Goal: Task Accomplishment & Management: Manage account settings

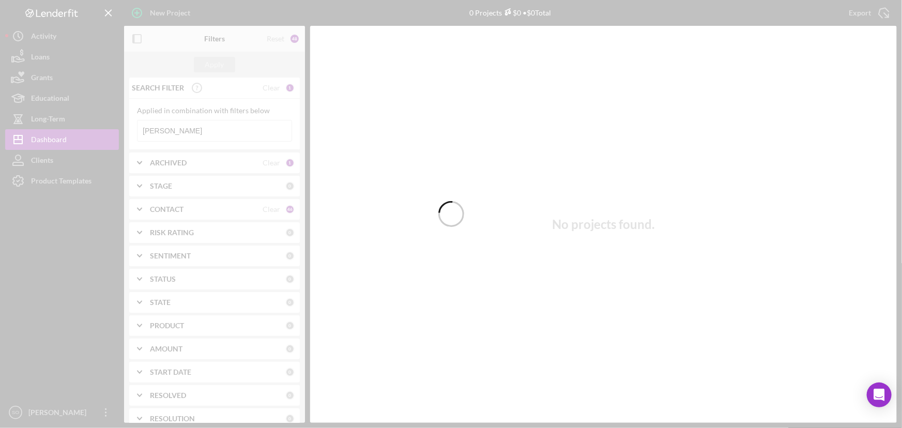
click at [217, 126] on div at bounding box center [451, 214] width 902 height 428
click at [210, 128] on div at bounding box center [451, 214] width 902 height 428
click at [220, 129] on div at bounding box center [451, 214] width 902 height 428
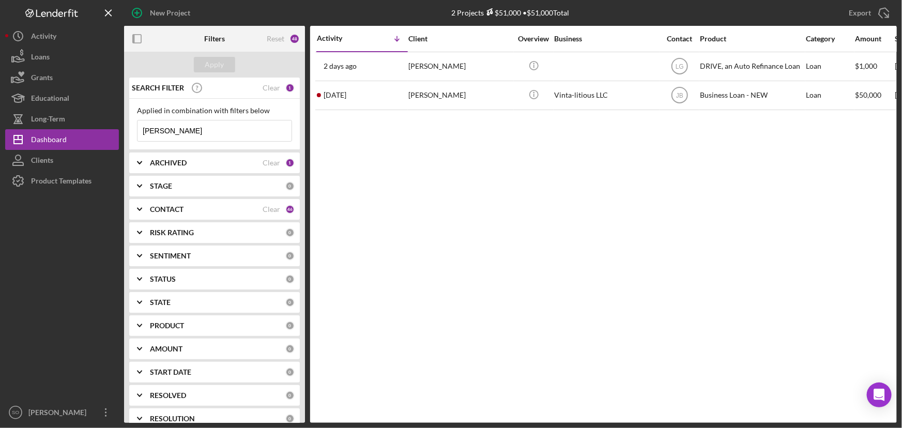
click at [219, 129] on input "[PERSON_NAME]" at bounding box center [215, 130] width 154 height 21
drag, startPoint x: 219, startPoint y: 129, endPoint x: 113, endPoint y: 128, distance: 106.5
click at [113, 128] on div "New Project 2 Projects $51,000 • $51,000 Total [PERSON_NAME] Export Icon/Export…" at bounding box center [451, 211] width 892 height 423
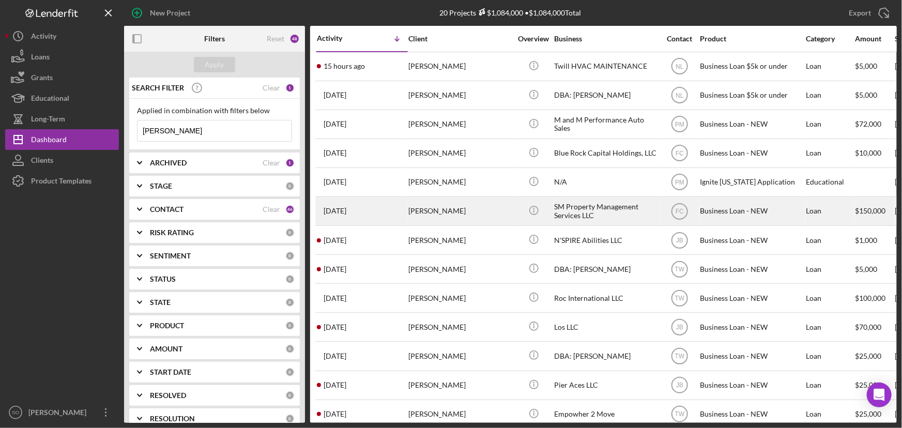
type input "[PERSON_NAME]"
click at [484, 219] on div "[PERSON_NAME]" at bounding box center [460, 211] width 103 height 27
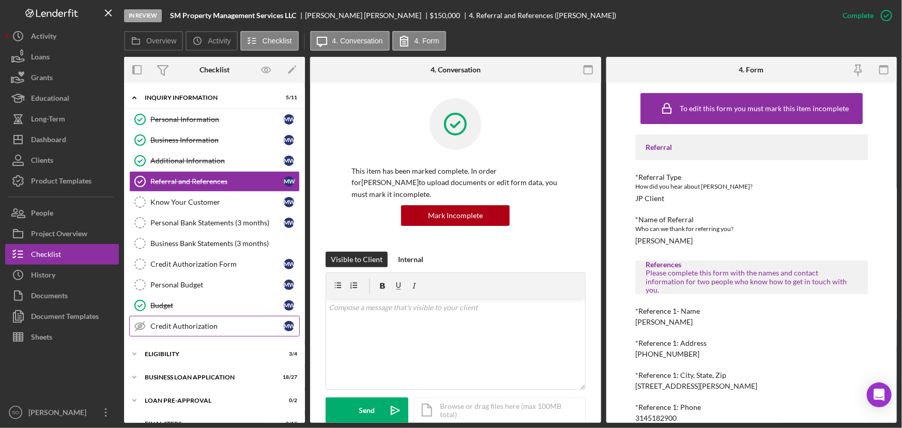
drag, startPoint x: 185, startPoint y: 372, endPoint x: 207, endPoint y: 320, distance: 57.0
click at [185, 372] on div "Icon/Expander BUSINESS LOAN APPLICATION 18 / 27" at bounding box center [214, 377] width 181 height 21
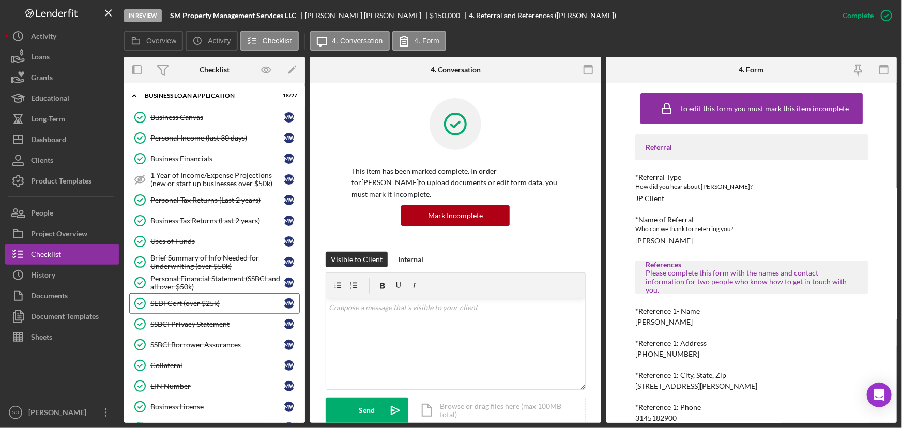
click at [179, 299] on div "SEDI Cert (over $25k)" at bounding box center [216, 303] width 133 height 8
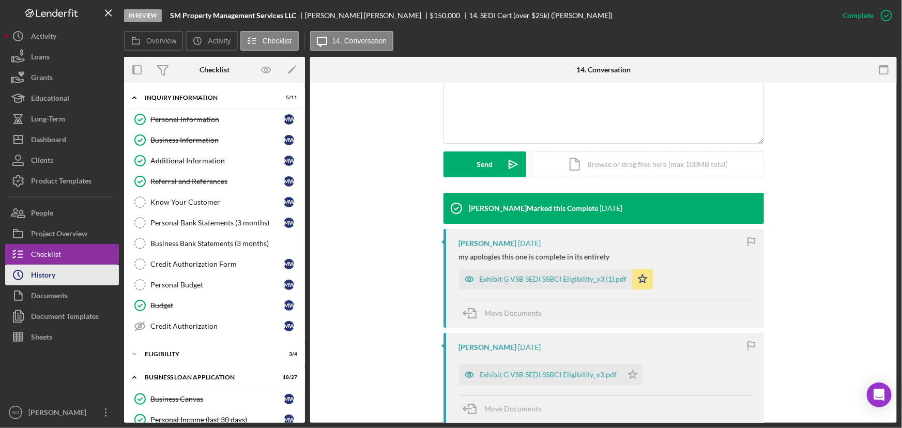
click at [54, 278] on div "History" at bounding box center [43, 276] width 24 height 23
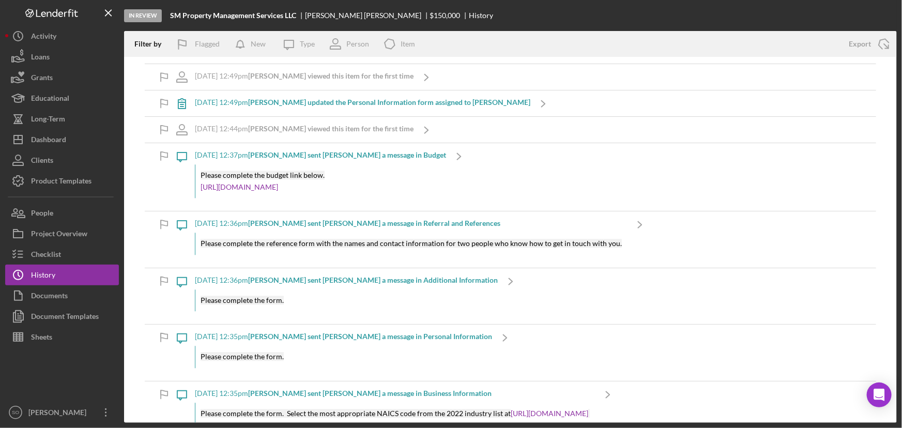
scroll to position [5338, 0]
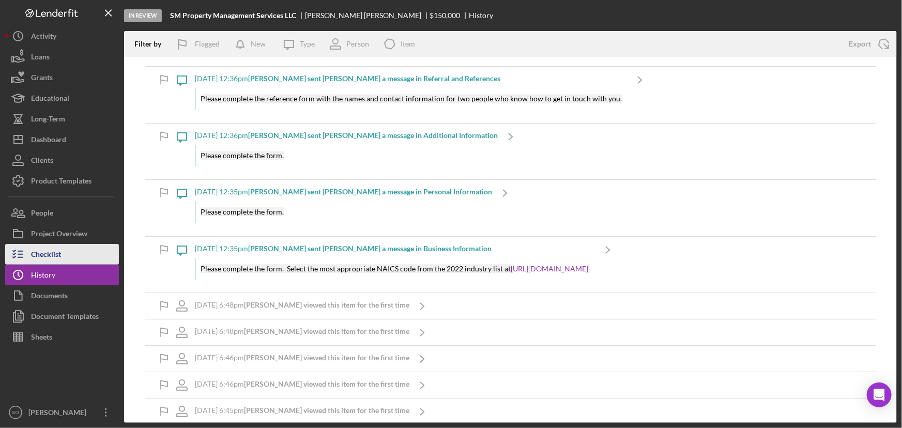
click at [61, 253] on div "Checklist" at bounding box center [46, 255] width 30 height 23
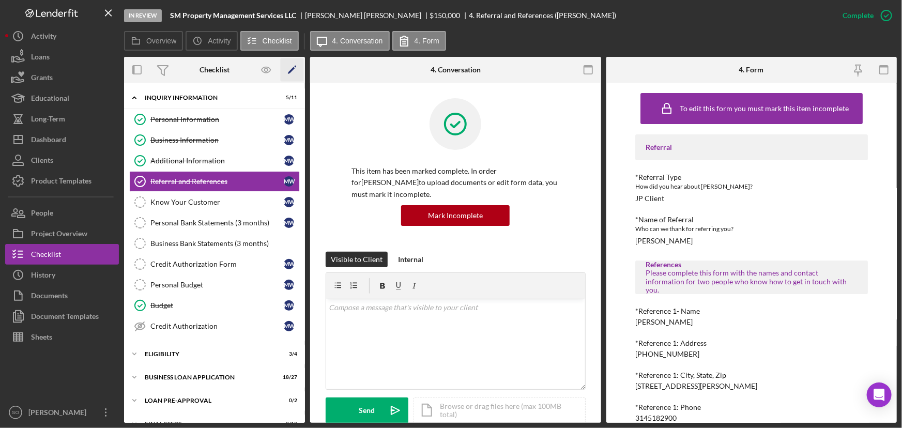
click at [295, 70] on icon "Icon/Edit" at bounding box center [292, 69] width 23 height 23
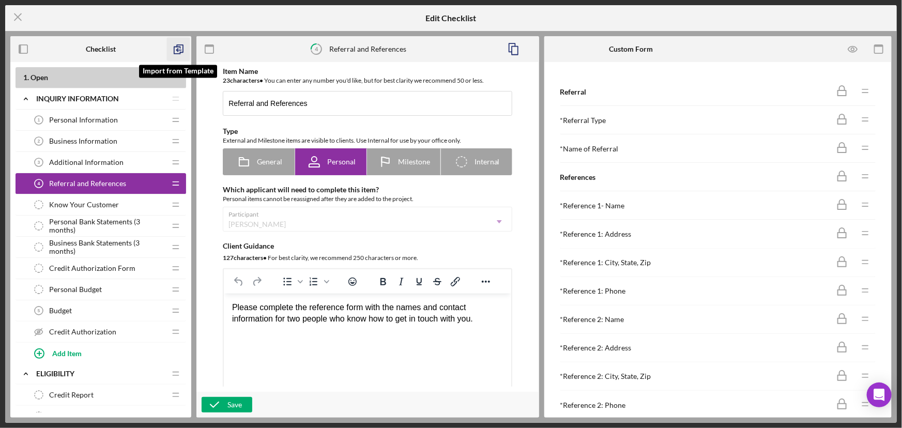
click at [181, 49] on icon "button" at bounding box center [178, 49] width 23 height 23
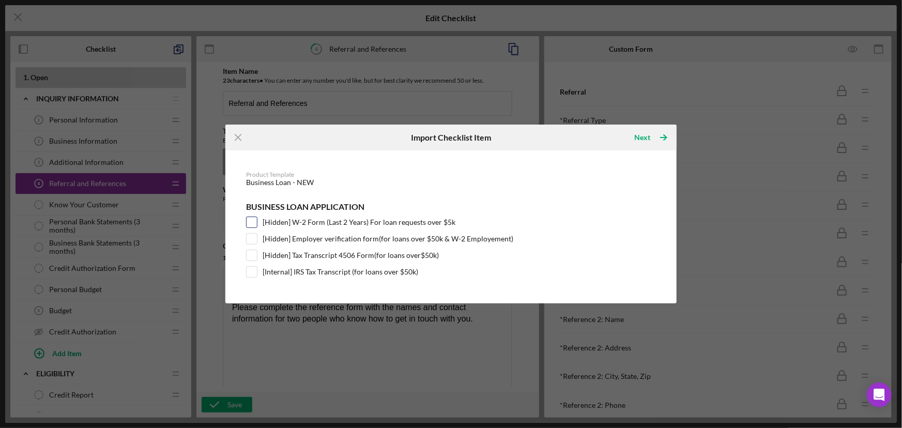
click at [253, 220] on input "[Hidden] W-2 Form (Last 2 Years) For loan requests over $5k" at bounding box center [252, 222] width 10 height 10
checkbox input "true"
click at [254, 240] on input "[Hidden] Employer verification form(for loans over $50k & W-2 Employement)" at bounding box center [252, 239] width 10 height 10
checkbox input "true"
click at [254, 253] on input "[Hidden] Tax Transcript 4506 Form(for loans over$50k)" at bounding box center [252, 255] width 10 height 10
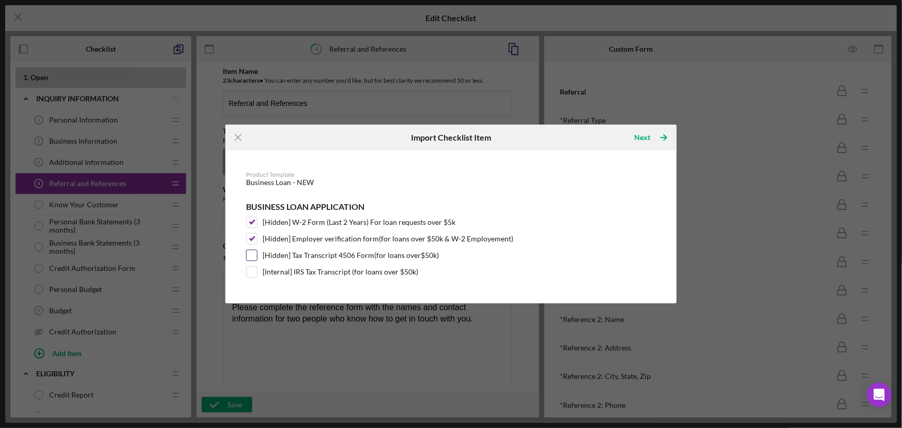
checkbox input "true"
click at [249, 270] on input "[Internal] IRS Tax Transcript (for loans over $50k)" at bounding box center [252, 272] width 10 height 10
checkbox input "true"
click at [643, 137] on div "Next" at bounding box center [643, 137] width 16 height 21
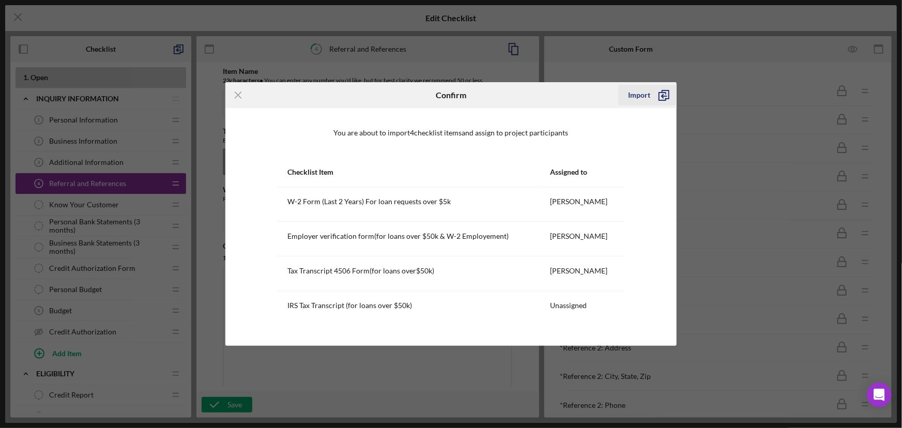
click at [643, 96] on div "Import" at bounding box center [640, 95] width 22 height 21
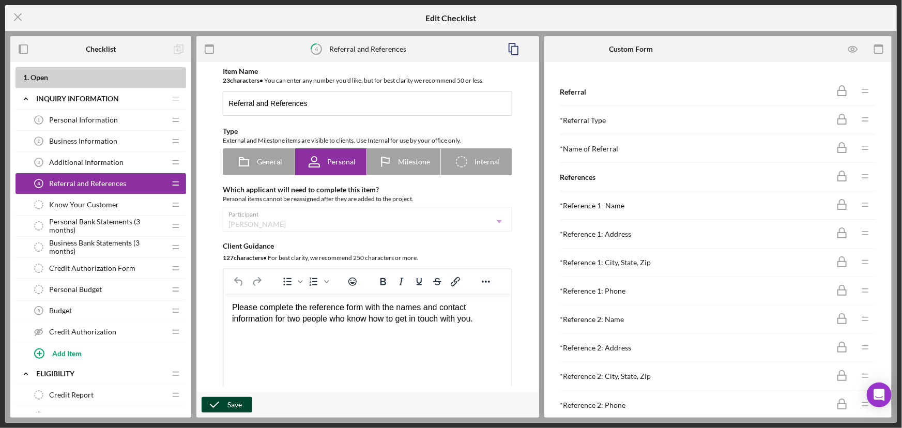
click at [217, 404] on icon "button" at bounding box center [215, 405] width 26 height 26
click at [16, 14] on icon "Icon/Menu Close" at bounding box center [18, 17] width 26 height 26
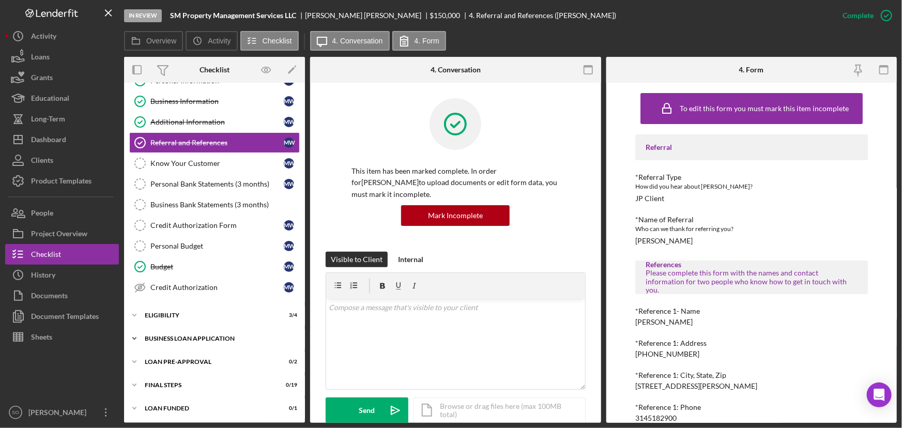
click at [187, 336] on div "BUSINESS LOAN APPLICATION" at bounding box center [218, 339] width 147 height 6
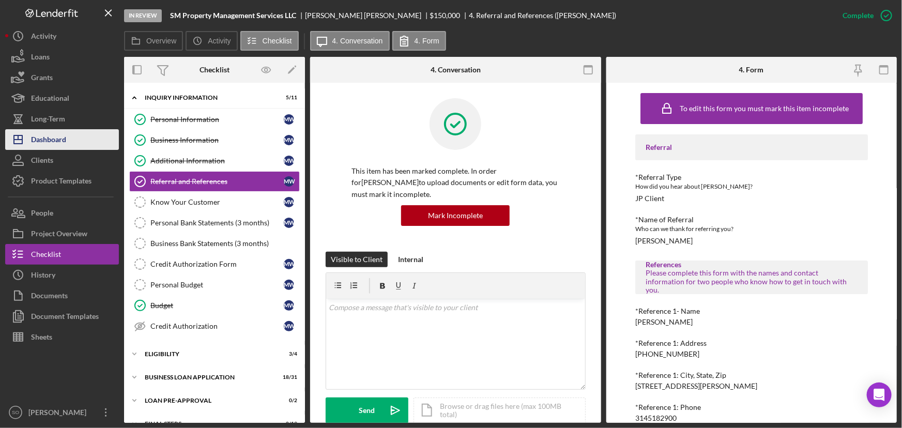
click at [57, 141] on div "Dashboard" at bounding box center [48, 140] width 35 height 23
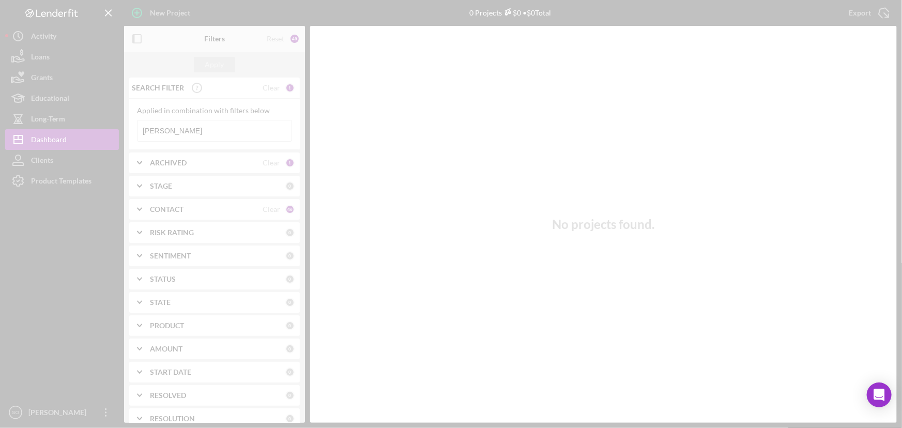
click at [202, 132] on div at bounding box center [451, 214] width 902 height 428
click at [217, 129] on div at bounding box center [451, 214] width 902 height 428
click at [207, 132] on div at bounding box center [451, 214] width 902 height 428
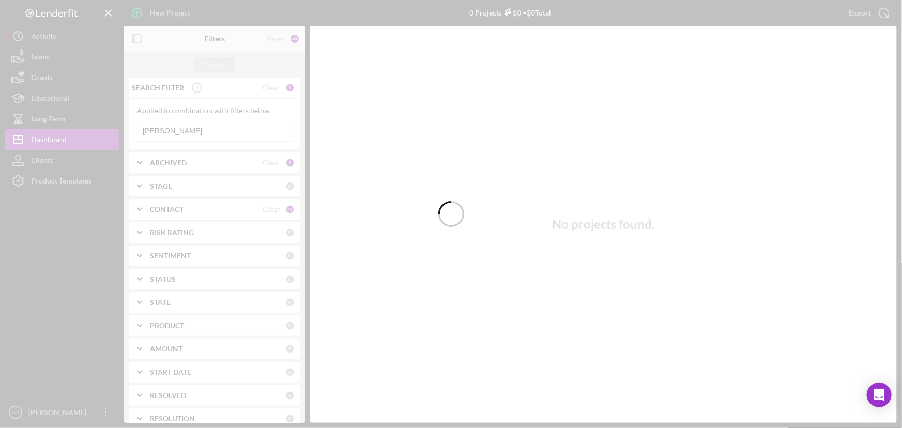
click at [215, 132] on div at bounding box center [451, 214] width 902 height 428
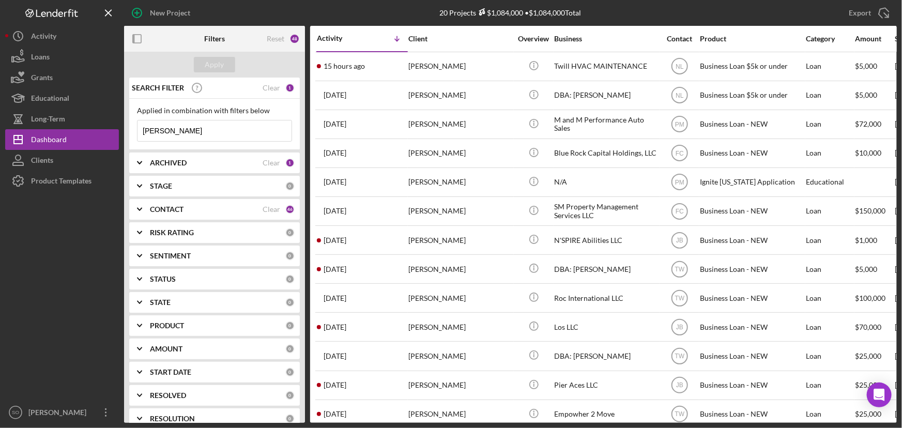
drag, startPoint x: 217, startPoint y: 131, endPoint x: 121, endPoint y: 131, distance: 95.7
click at [121, 131] on div "New Project 20 Projects $1,084,000 • $1,084,000 Total [PERSON_NAME] Export Icon…" at bounding box center [451, 211] width 892 height 423
click at [176, 133] on input at bounding box center [215, 130] width 154 height 21
click at [180, 130] on input at bounding box center [215, 130] width 154 height 21
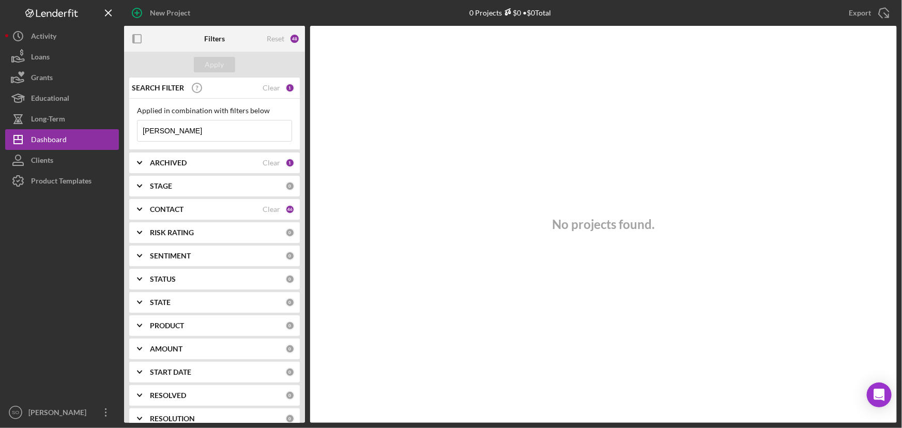
type input "[PERSON_NAME]"
click at [190, 209] on div "CONTACT" at bounding box center [206, 209] width 113 height 8
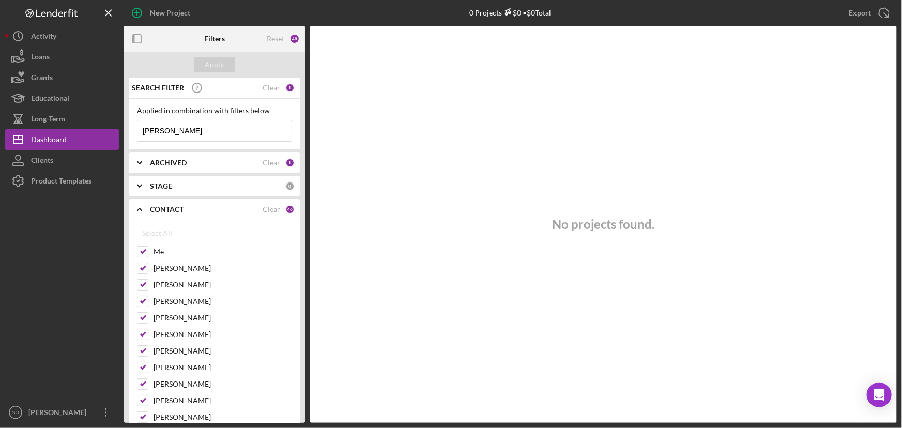
click at [183, 160] on b "ARCHIVED" at bounding box center [168, 163] width 37 height 8
